Goal: Task Accomplishment & Management: Use online tool/utility

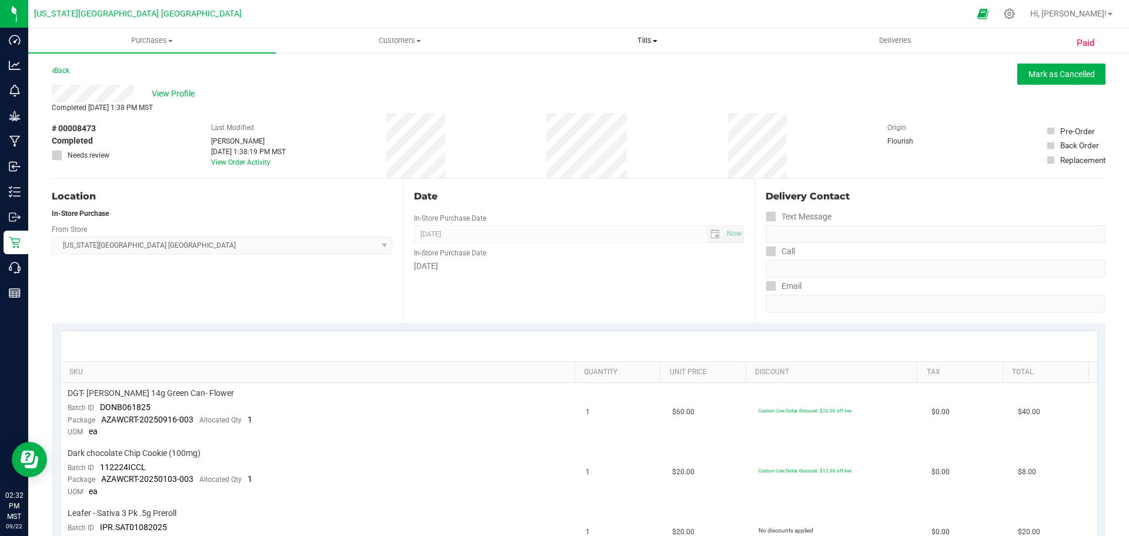
scroll to position [118, 0]
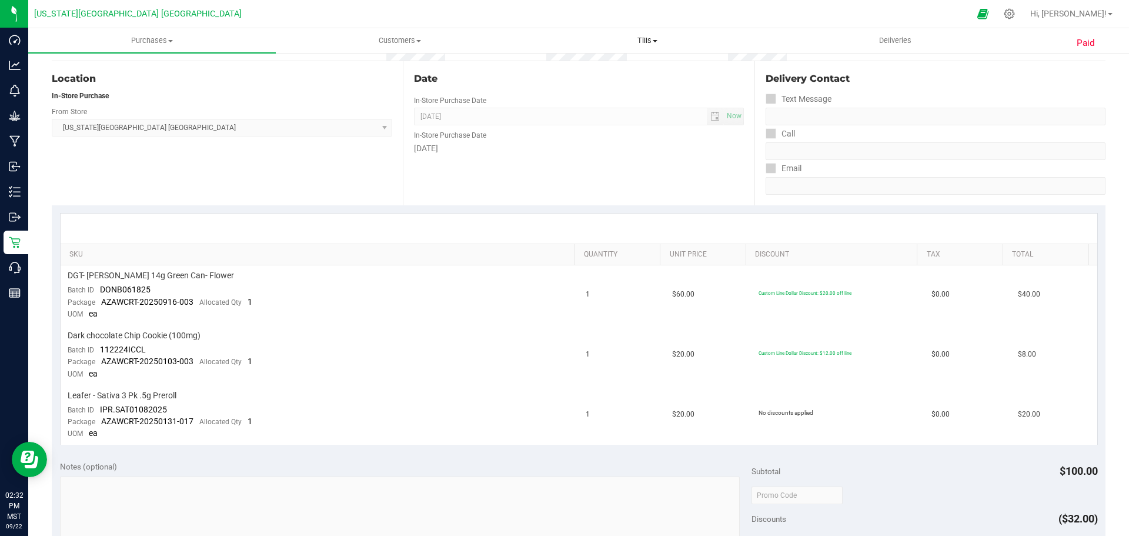
click at [670, 36] on span "Tills" at bounding box center [647, 40] width 246 height 11
click at [642, 76] on li "Manage tills" at bounding box center [647, 71] width 248 height 14
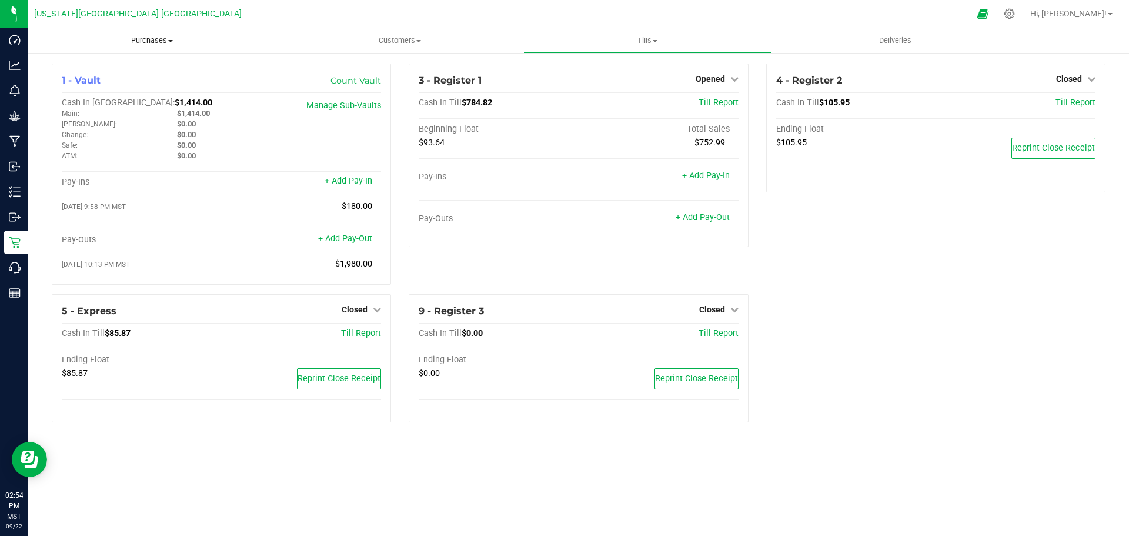
click at [163, 39] on span "Purchases" at bounding box center [152, 40] width 248 height 11
click at [159, 88] on li "Fulfillment" at bounding box center [152, 85] width 248 height 14
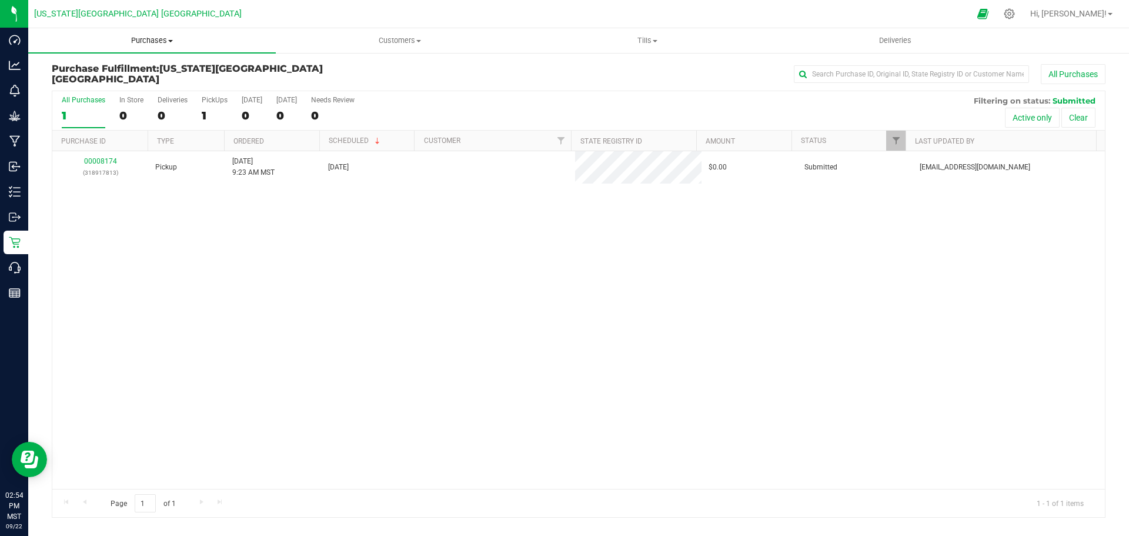
click at [152, 39] on span "Purchases" at bounding box center [152, 40] width 248 height 11
click at [150, 98] on li "All purchases" at bounding box center [152, 99] width 248 height 14
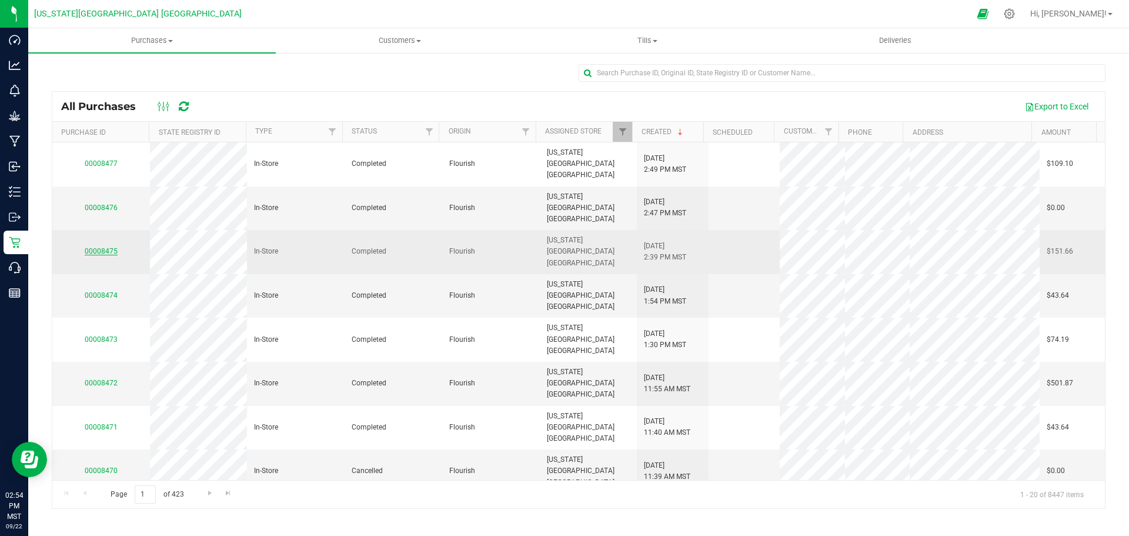
click at [99, 247] on link "00008475" at bounding box center [101, 251] width 33 height 8
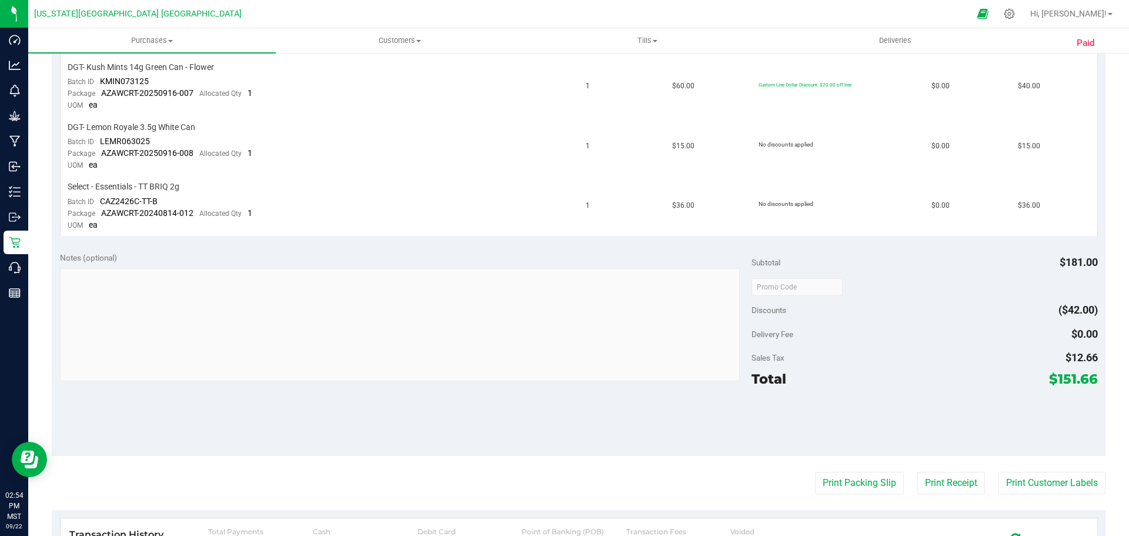
scroll to position [640, 0]
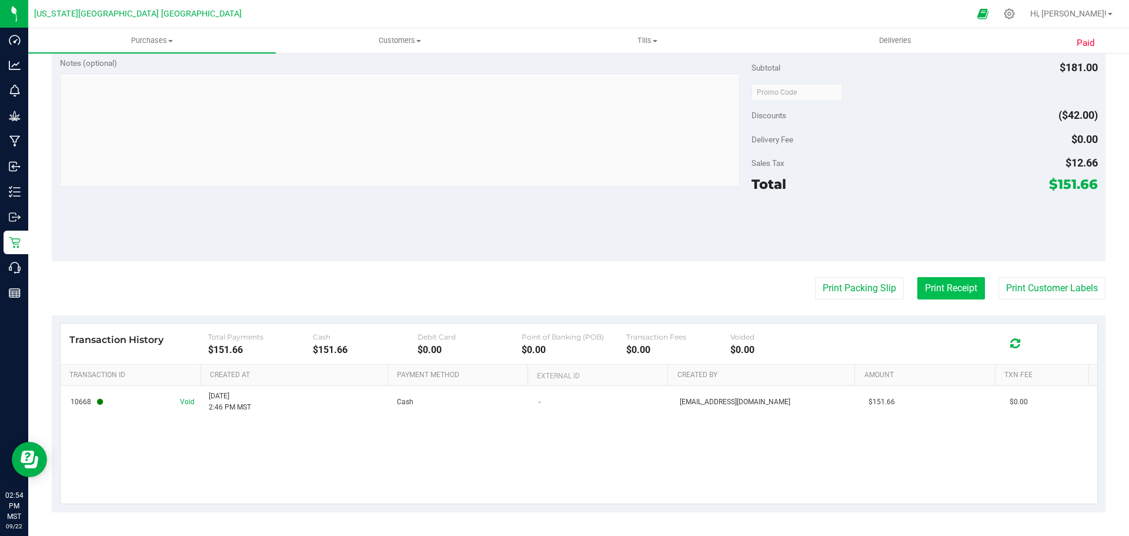
click at [947, 286] on button "Print Receipt" at bounding box center [951, 288] width 68 height 22
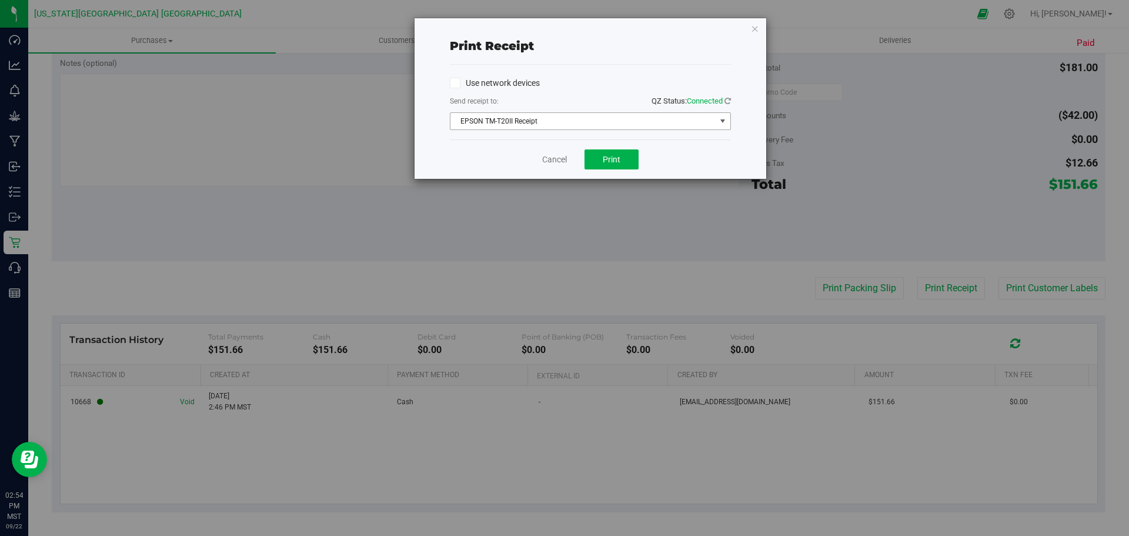
click at [597, 119] on span "EPSON TM-T20II Receipt" at bounding box center [582, 121] width 265 height 16
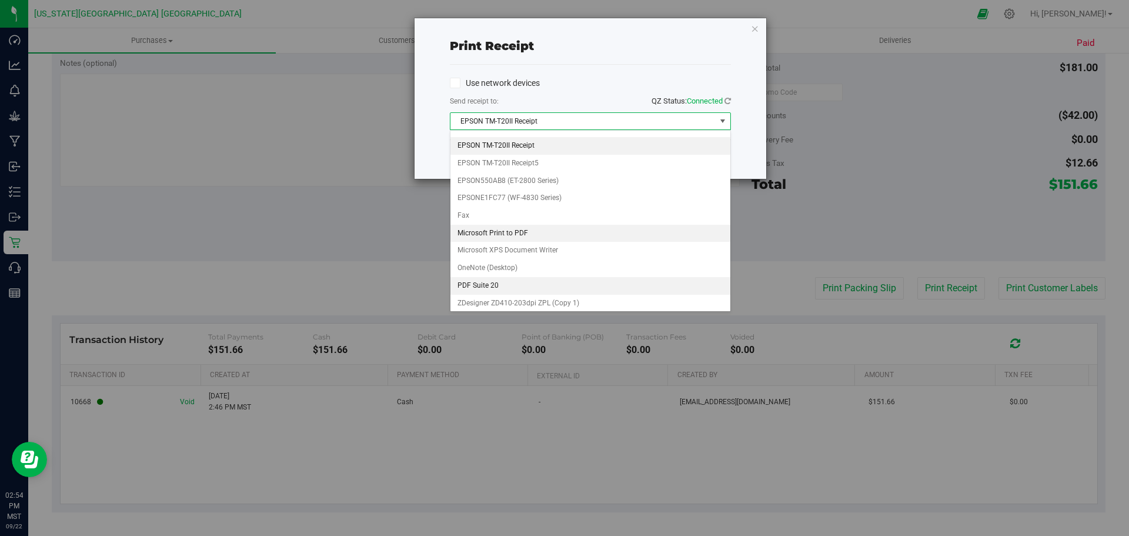
scroll to position [16, 0]
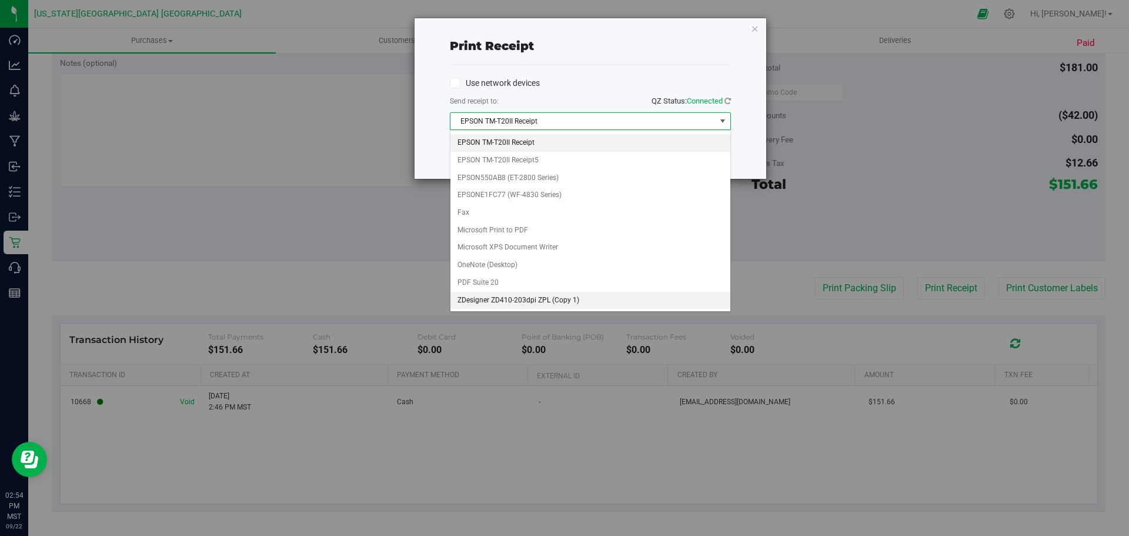
click at [548, 304] on li "ZDesigner ZD410-203dpi ZPL (Copy 1)" at bounding box center [590, 301] width 280 height 18
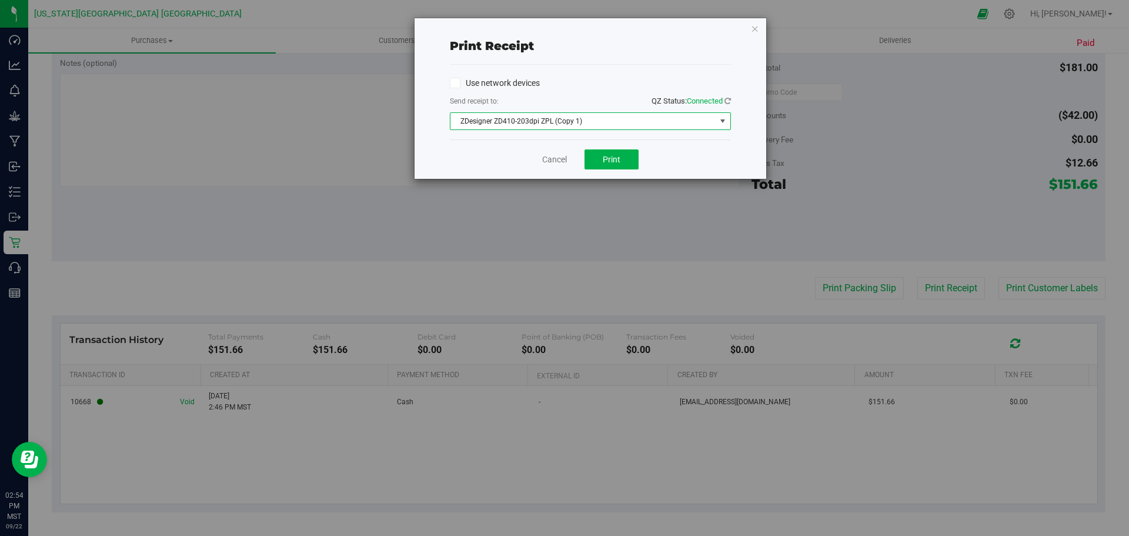
click at [610, 127] on span "ZDesigner ZD410-203dpi ZPL (Copy 1)" at bounding box center [582, 121] width 265 height 16
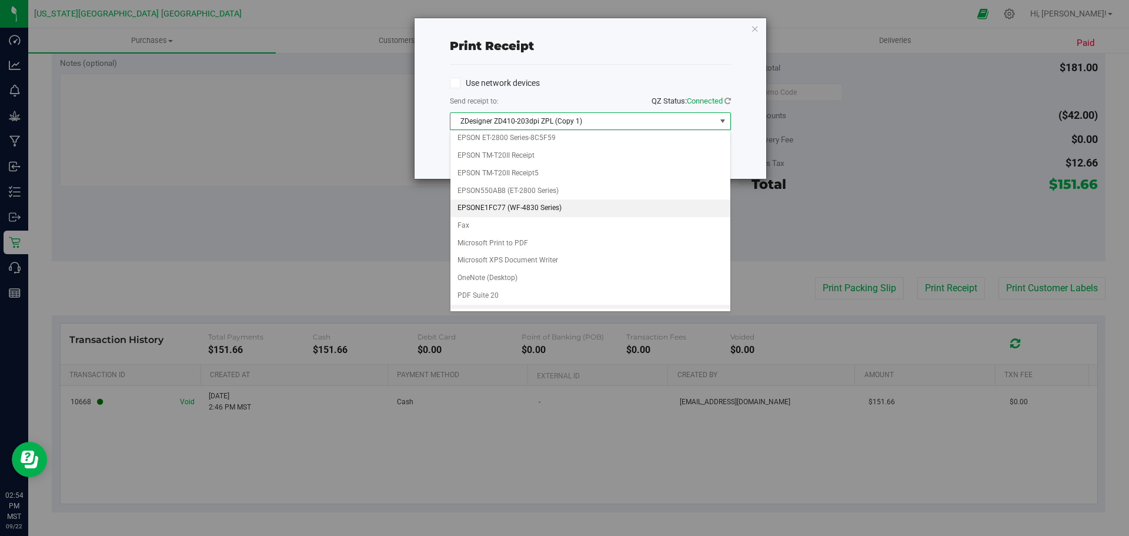
scroll to position [0, 0]
click at [580, 141] on li "EPSON ET-2800 Series-8C5F59" at bounding box center [590, 141] width 280 height 18
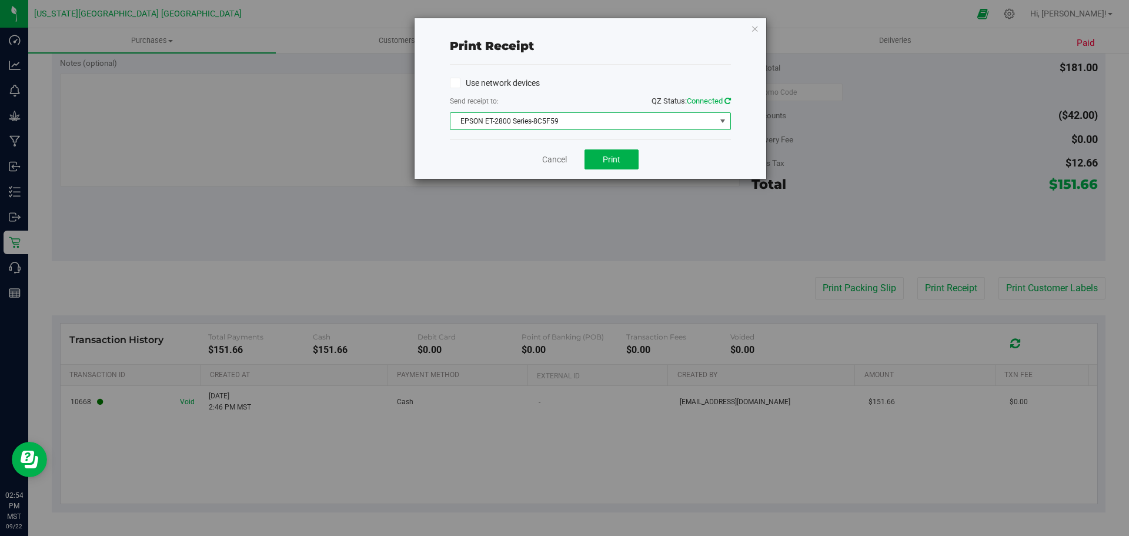
click at [726, 100] on icon at bounding box center [728, 101] width 6 height 8
click at [613, 163] on span "Print" at bounding box center [612, 159] width 18 height 9
click at [584, 128] on span "EPSON ET-2800 Series-8C5F59" at bounding box center [582, 121] width 265 height 16
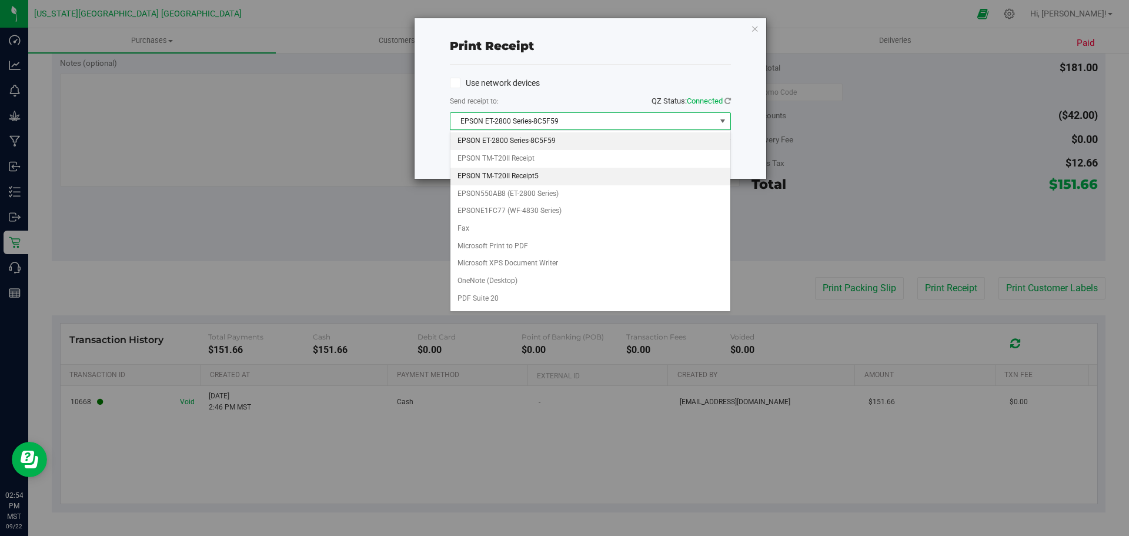
click at [558, 175] on li "EPSON TM-T20II Receipt5" at bounding box center [590, 177] width 280 height 18
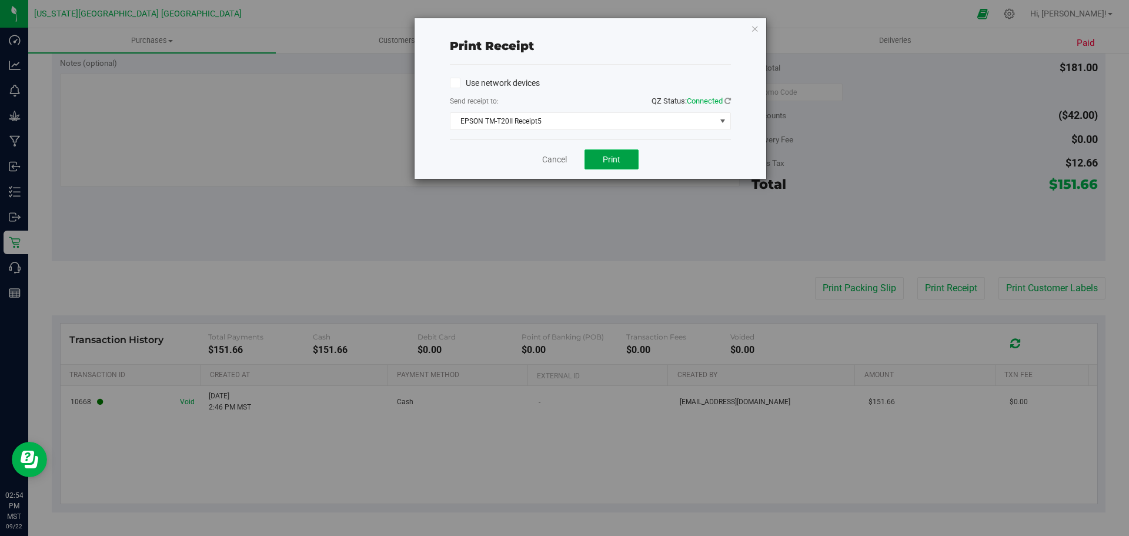
click at [620, 161] on span "Print" at bounding box center [612, 159] width 18 height 9
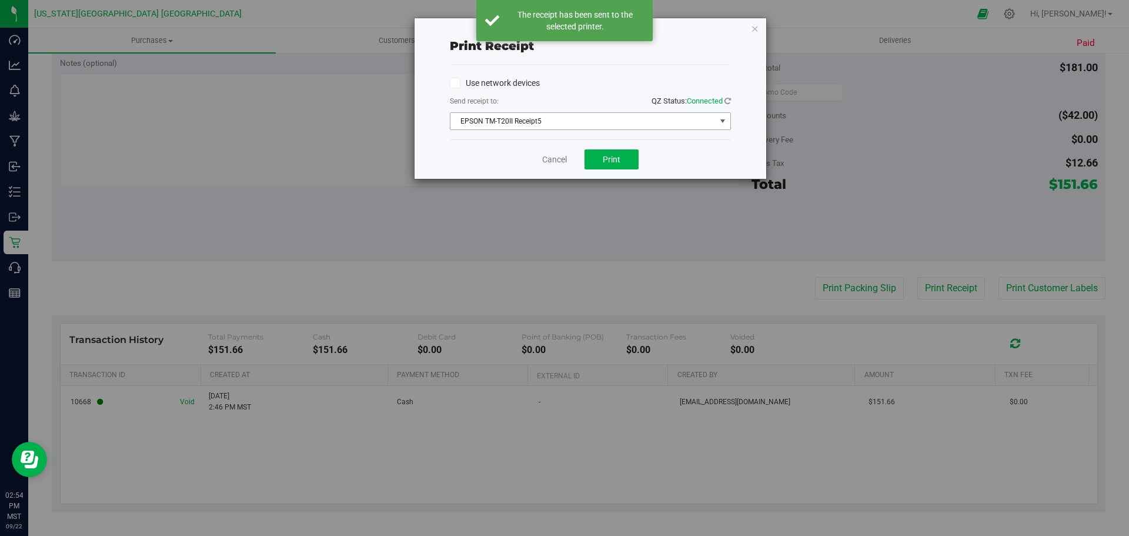
click at [709, 126] on span "EPSON TM-T20II Receipt5" at bounding box center [582, 121] width 265 height 16
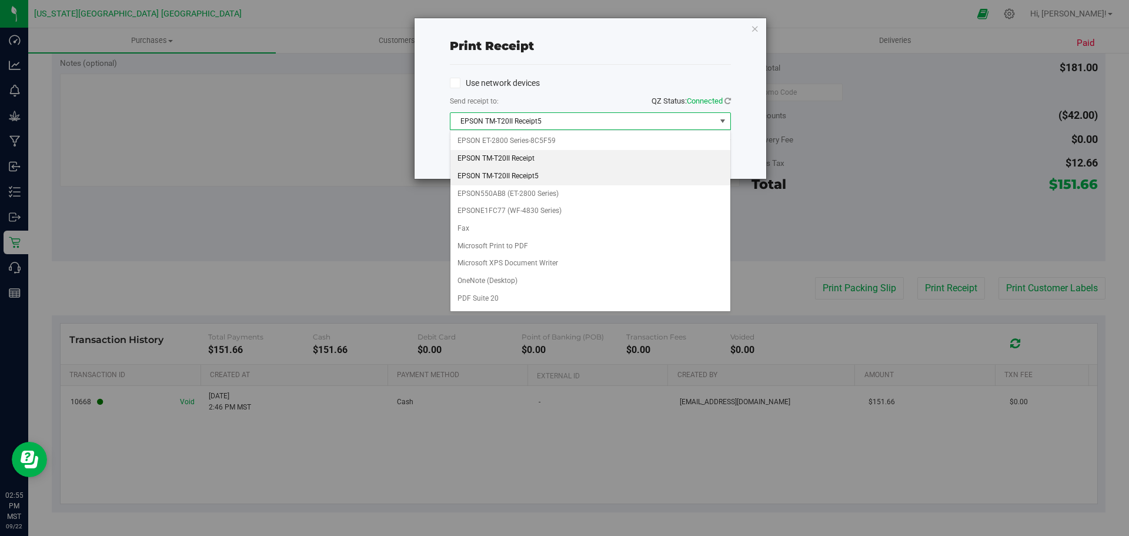
click at [526, 158] on li "EPSON TM-T20II Receipt" at bounding box center [590, 159] width 280 height 18
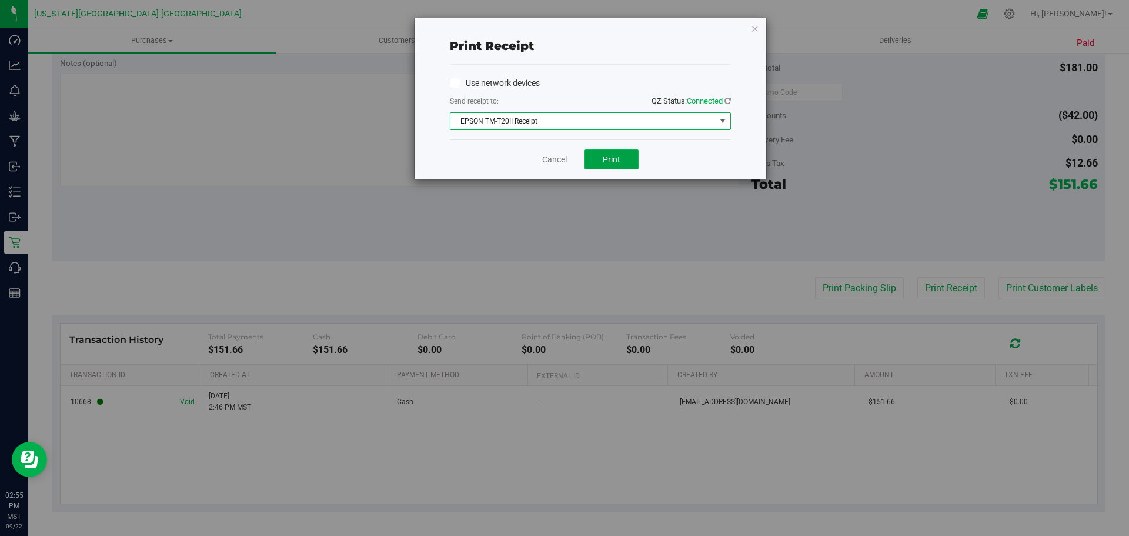
click at [608, 157] on span "Print" at bounding box center [612, 159] width 18 height 9
click at [728, 96] on link at bounding box center [728, 100] width 6 height 9
click at [708, 124] on span "EPSON TM-T20II Receipt" at bounding box center [582, 121] width 265 height 16
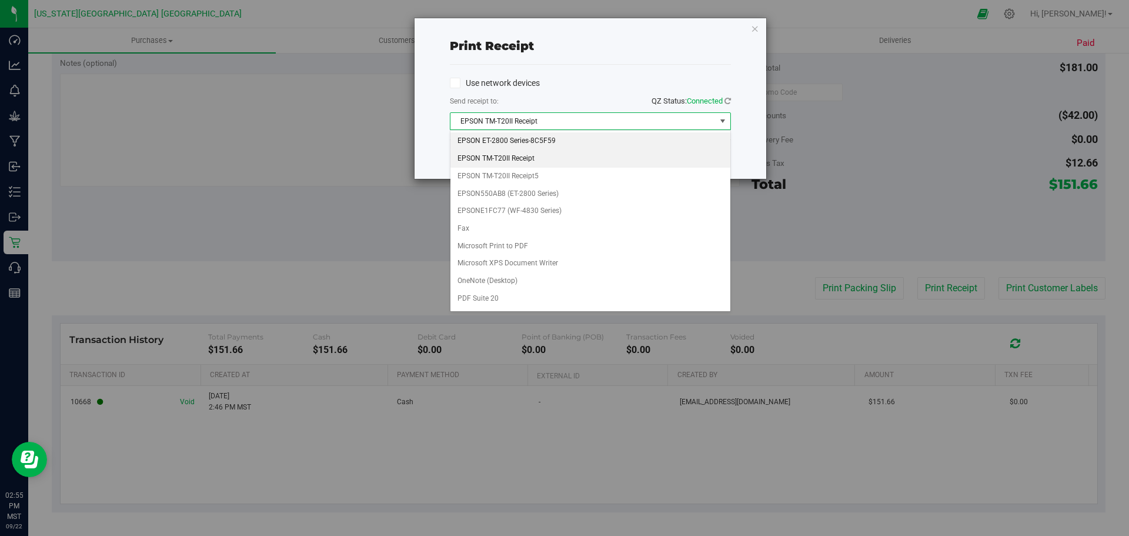
click at [556, 135] on li "EPSON ET-2800 Series-8C5F59" at bounding box center [590, 141] width 280 height 18
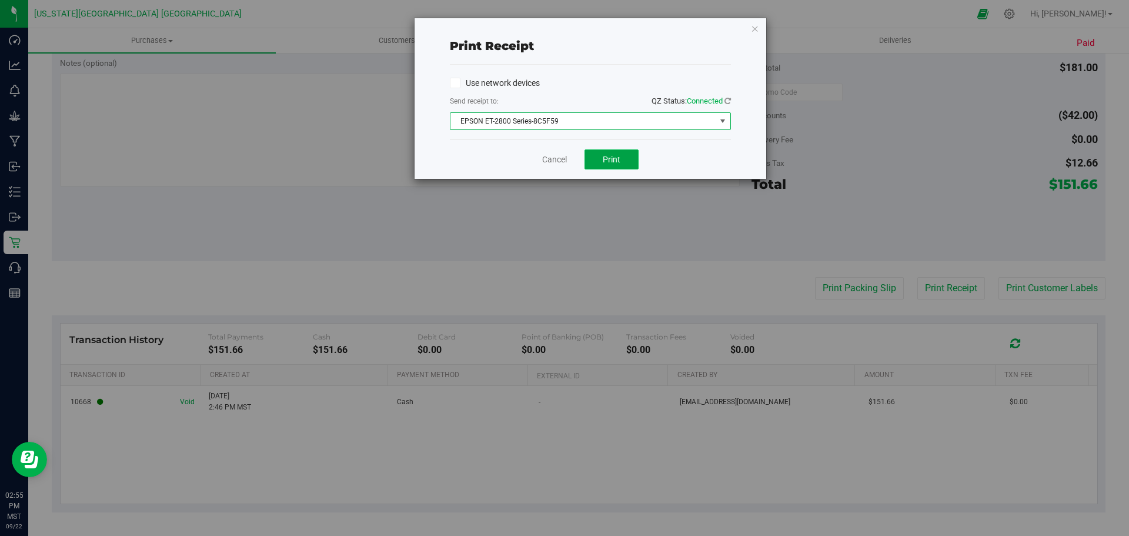
click at [609, 158] on span "Print" at bounding box center [612, 159] width 18 height 9
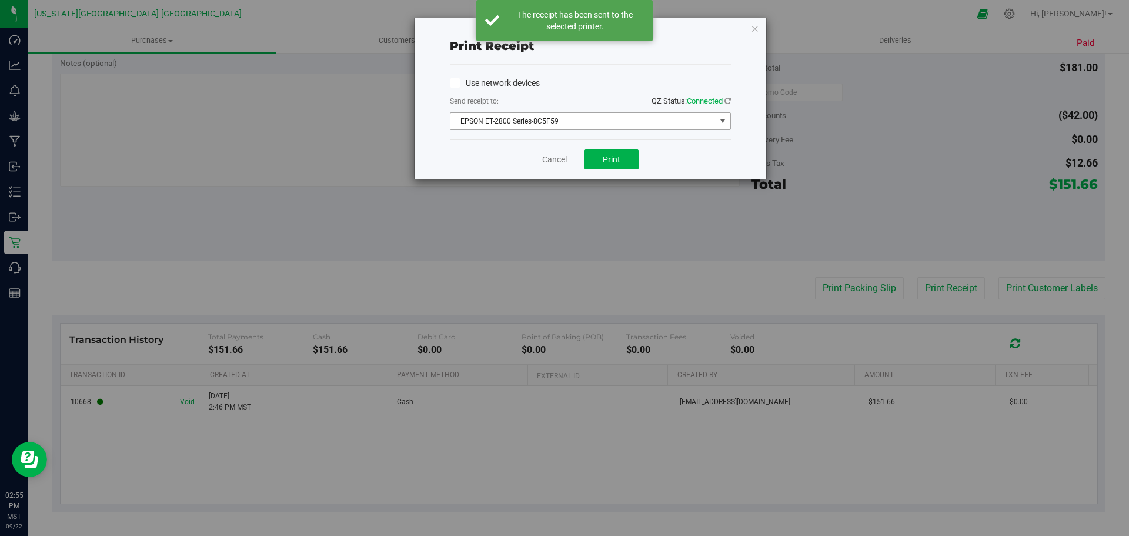
click at [630, 119] on span "EPSON ET-2800 Series-8C5F59" at bounding box center [582, 121] width 265 height 16
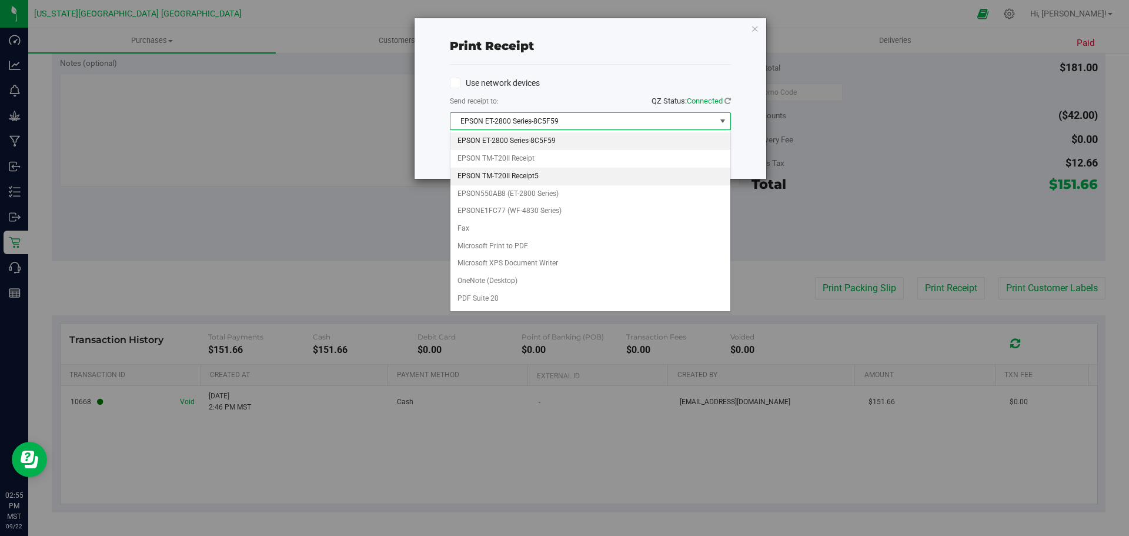
click at [518, 171] on li "EPSON TM-T20II Receipt5" at bounding box center [590, 177] width 280 height 18
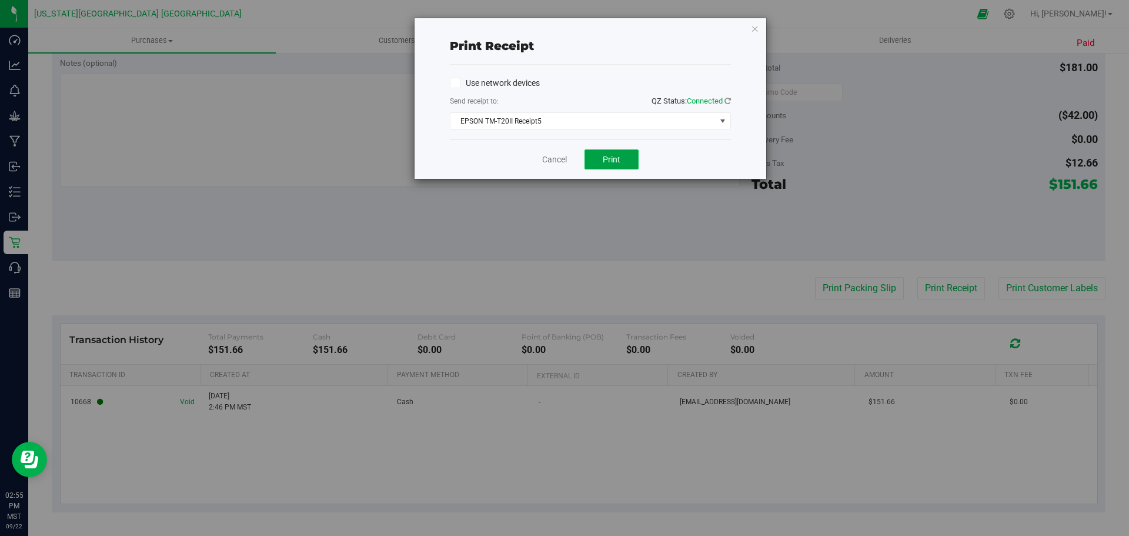
click at [621, 155] on button "Print" at bounding box center [612, 159] width 54 height 20
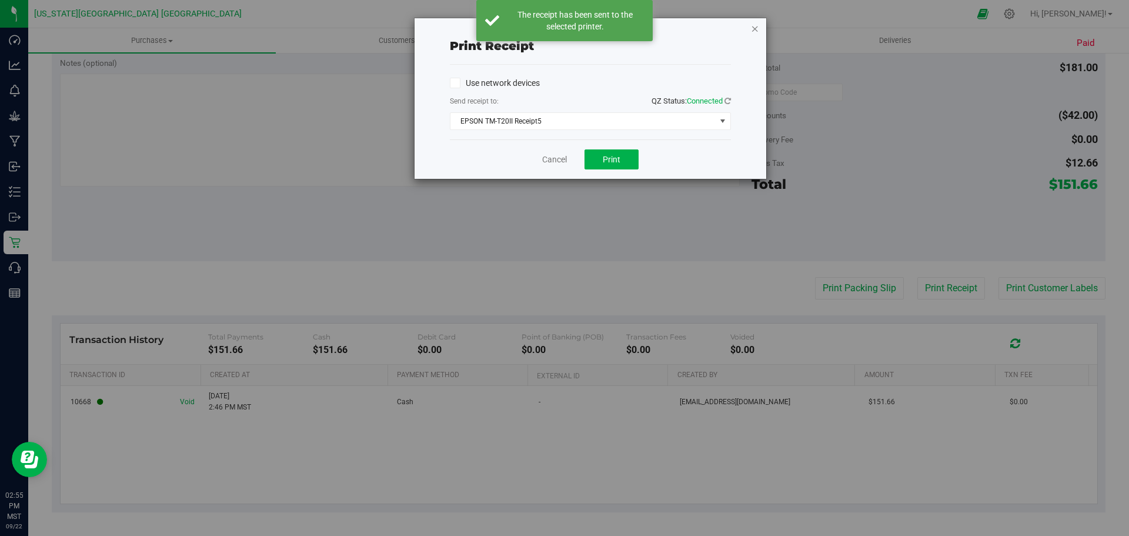
click at [752, 26] on icon "button" at bounding box center [755, 28] width 8 height 14
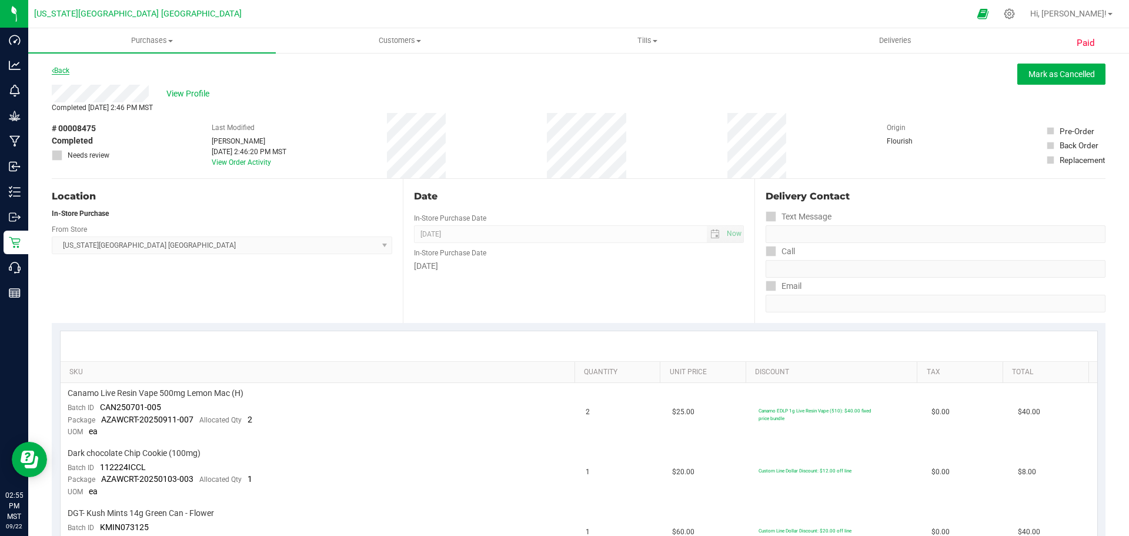
click at [56, 67] on link "Back" at bounding box center [61, 70] width 18 height 8
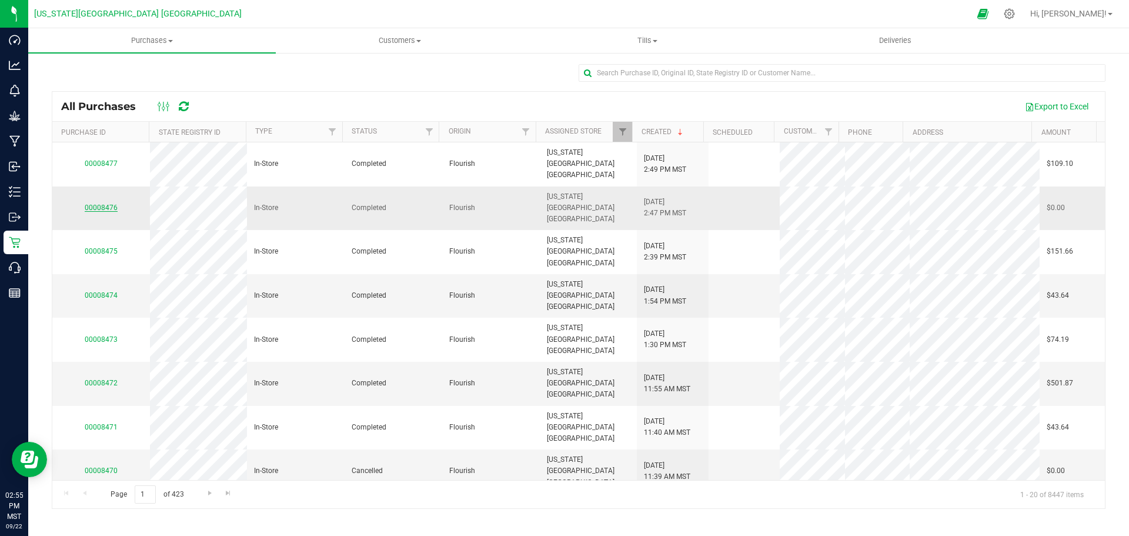
click at [99, 203] on link "00008476" at bounding box center [101, 207] width 33 height 8
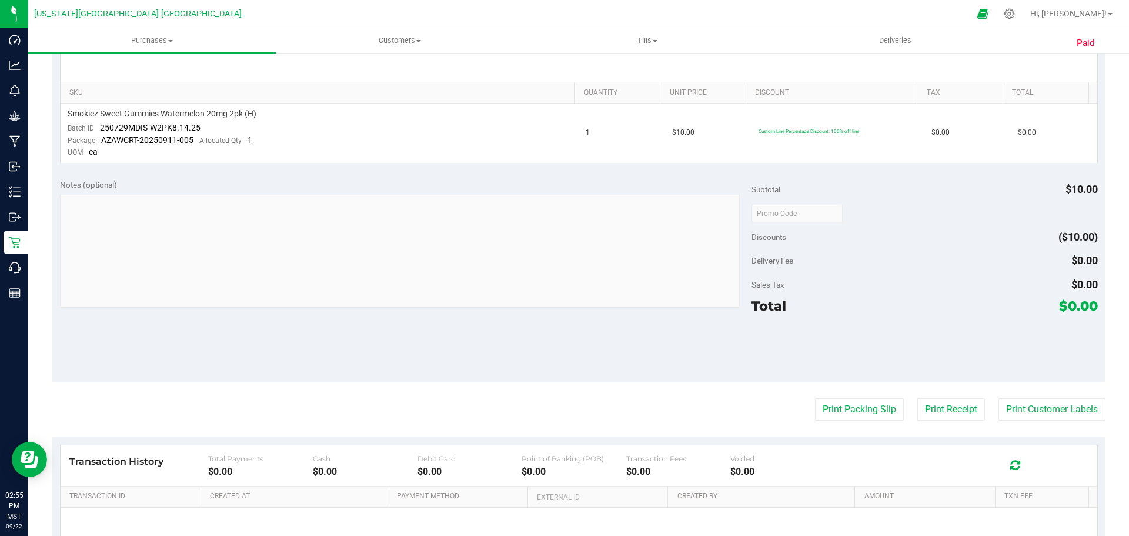
scroll to position [401, 0]
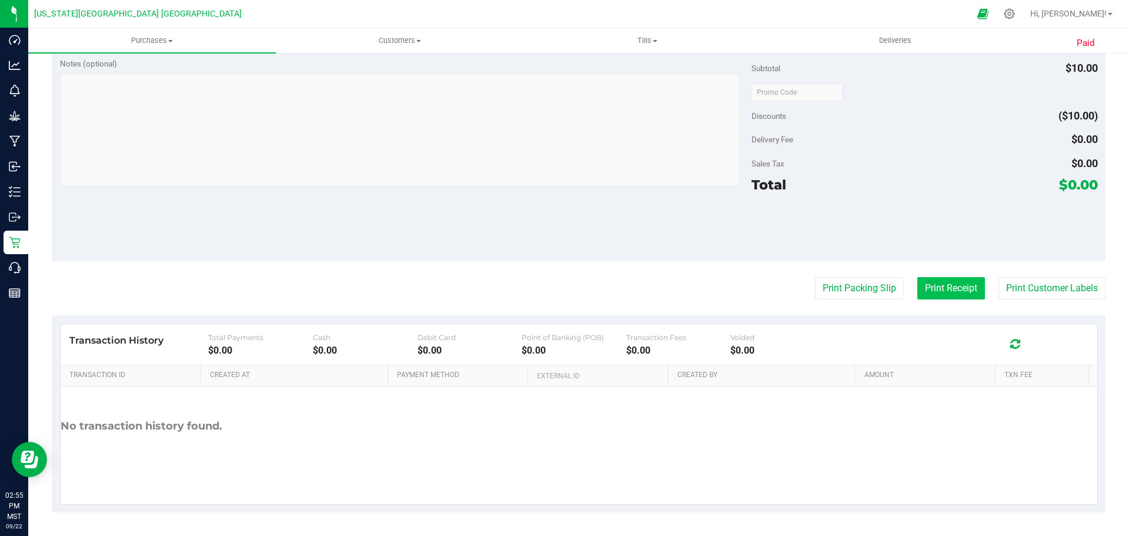
click at [969, 282] on button "Print Receipt" at bounding box center [951, 288] width 68 height 22
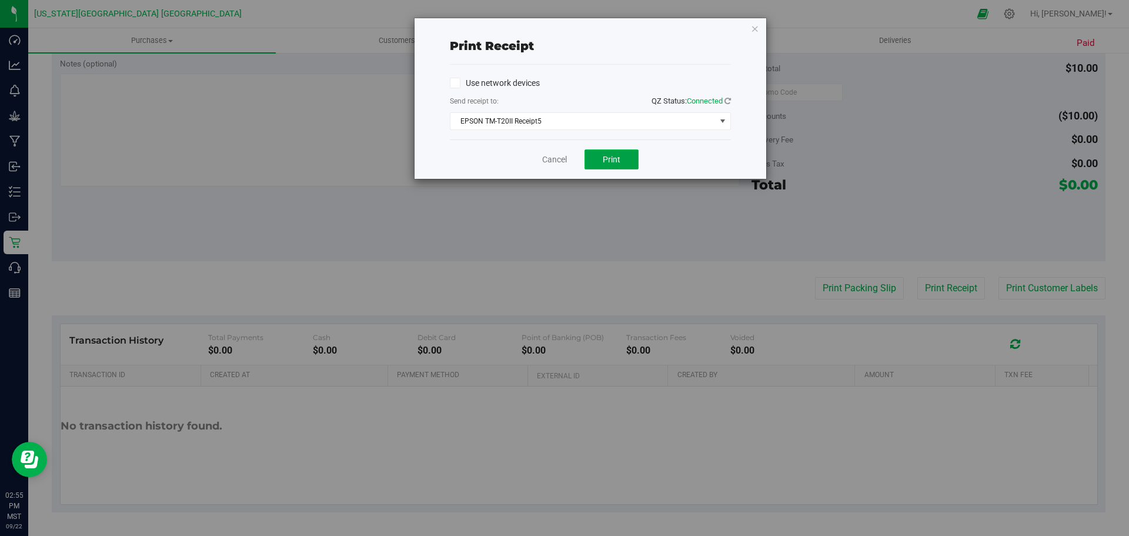
click at [612, 158] on span "Print" at bounding box center [612, 159] width 18 height 9
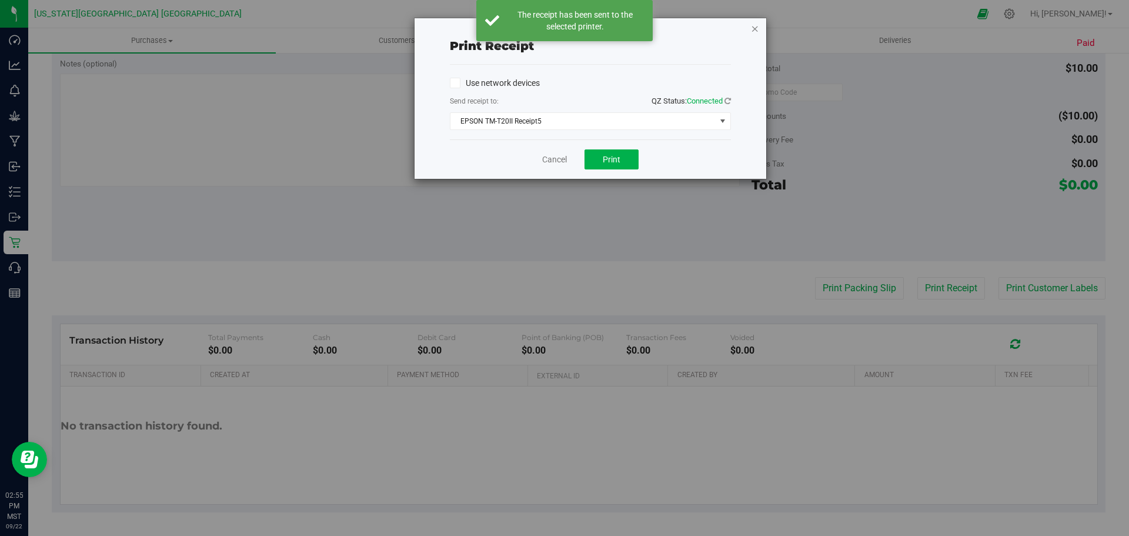
click at [755, 26] on icon "button" at bounding box center [755, 28] width 8 height 14
